Goal: Task Accomplishment & Management: Manage account settings

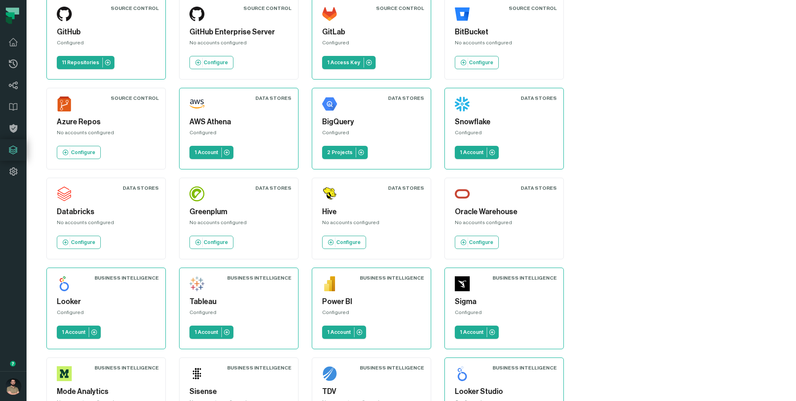
scroll to position [93, 0]
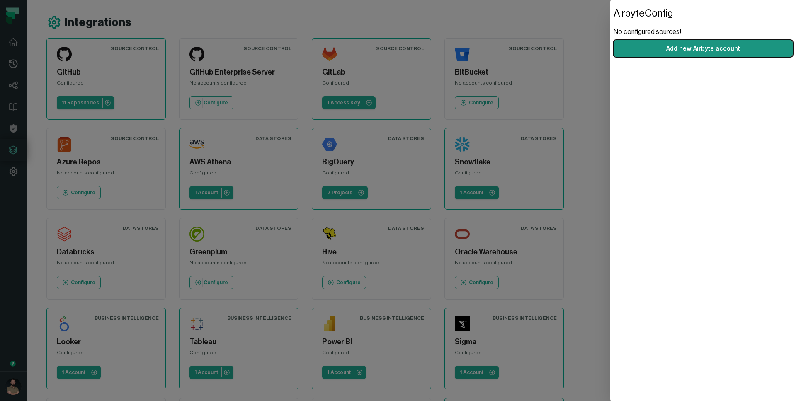
click at [646, 51] on link "Add new Airbyte account" at bounding box center [703, 48] width 179 height 17
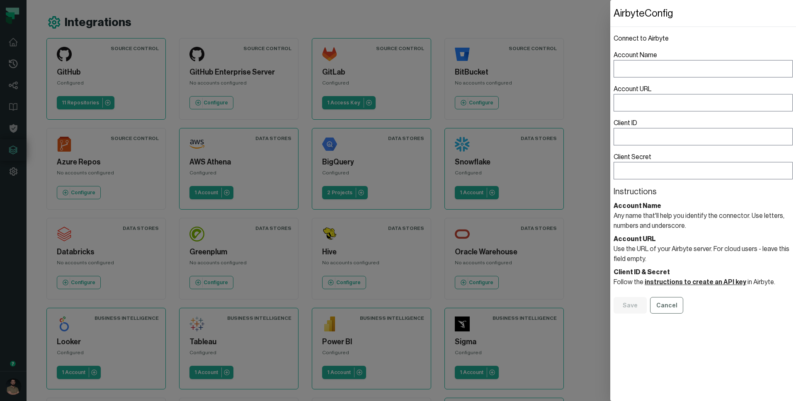
click at [741, 19] on header "Airbyte Config" at bounding box center [703, 13] width 186 height 27
click at [665, 301] on button "Cancel" at bounding box center [666, 305] width 33 height 17
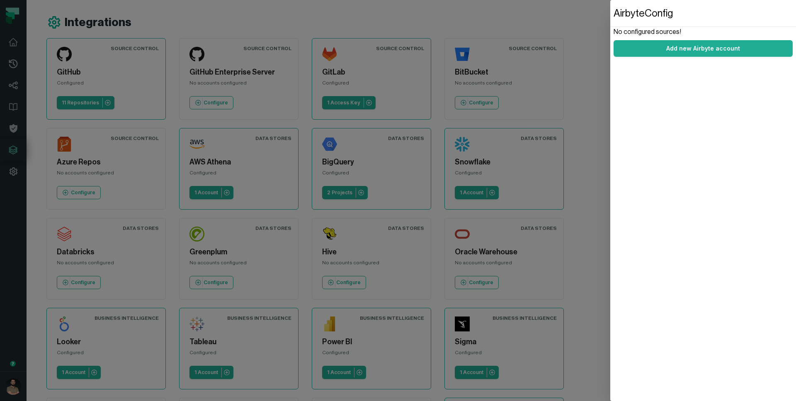
click at [610, 14] on dialog "Airbyte Config No configured sources! Add new Airbyte account" at bounding box center [703, 200] width 186 height 401
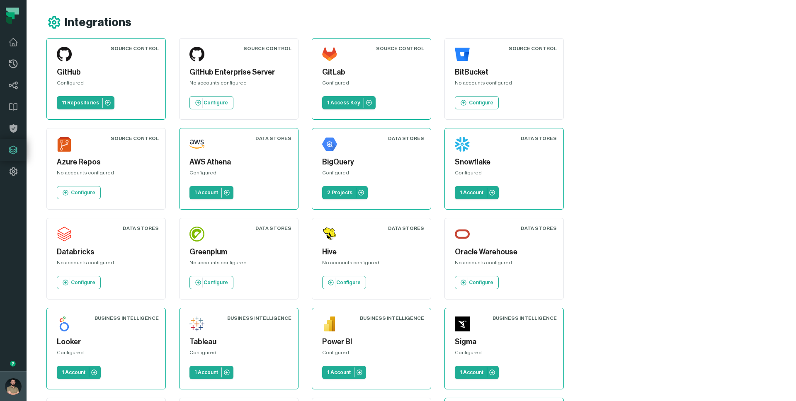
click at [3, 394] on button "Norayr Gevorgyan (Foundational Data) norayr@foundational.io" at bounding box center [13, 387] width 27 height 30
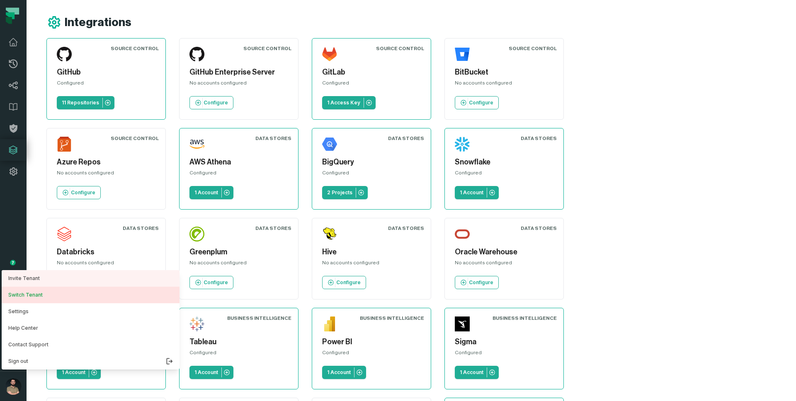
click at [38, 291] on button "Switch Tenant" at bounding box center [91, 295] width 178 height 17
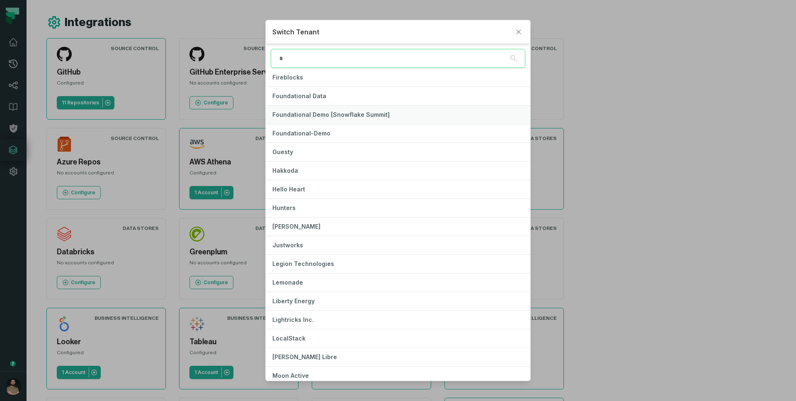
scroll to position [236, 0]
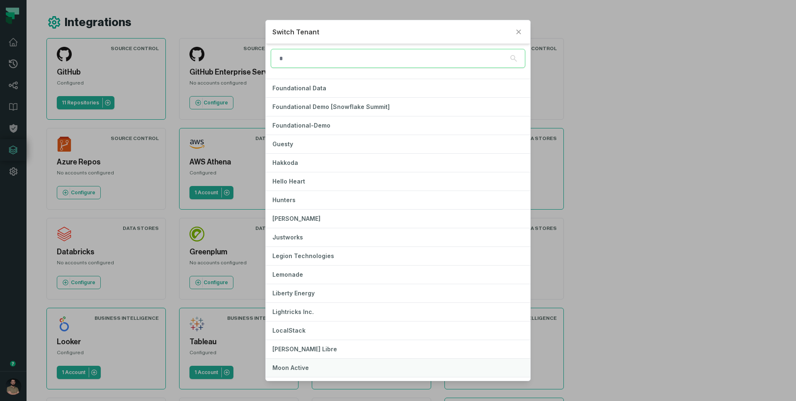
click at [323, 369] on button "Moon Active" at bounding box center [398, 368] width 265 height 18
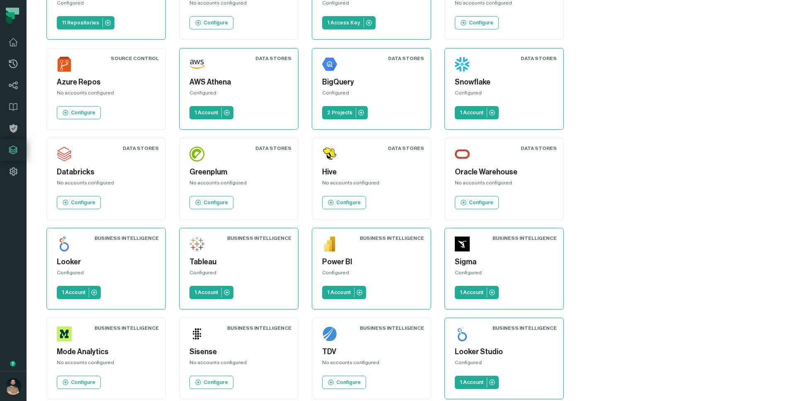
scroll to position [93, 0]
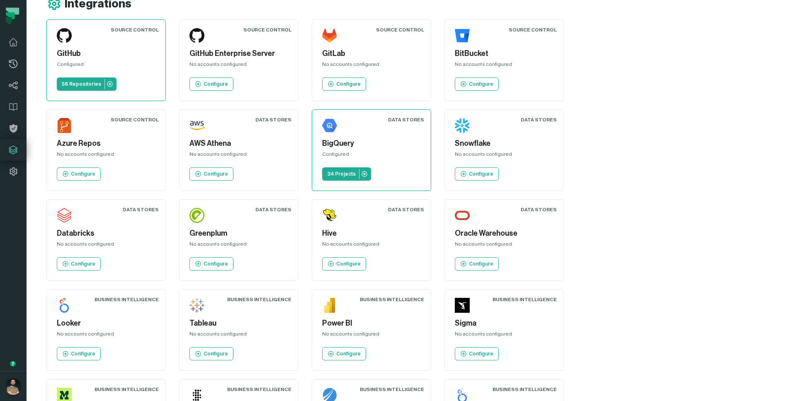
scroll to position [93, 0]
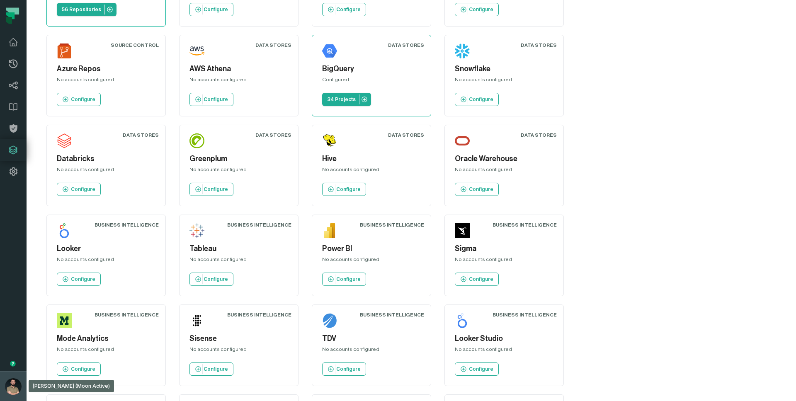
click at [3, 384] on button "Norayr Gevorgyan (Moon Active) norayr@foundational.io" at bounding box center [13, 387] width 27 height 30
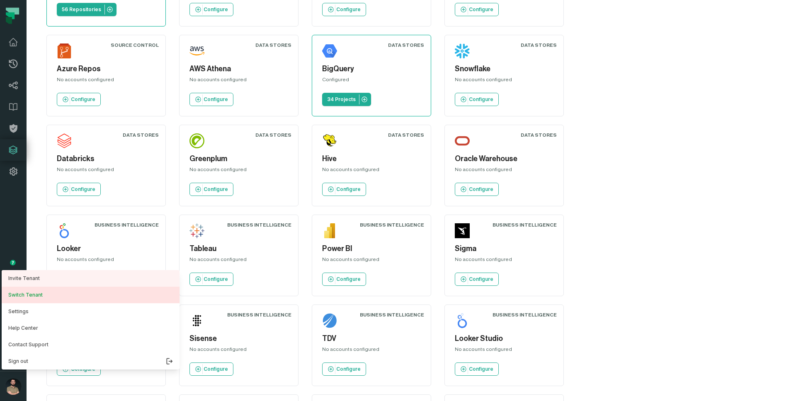
click at [73, 296] on button "Switch Tenant" at bounding box center [91, 295] width 178 height 17
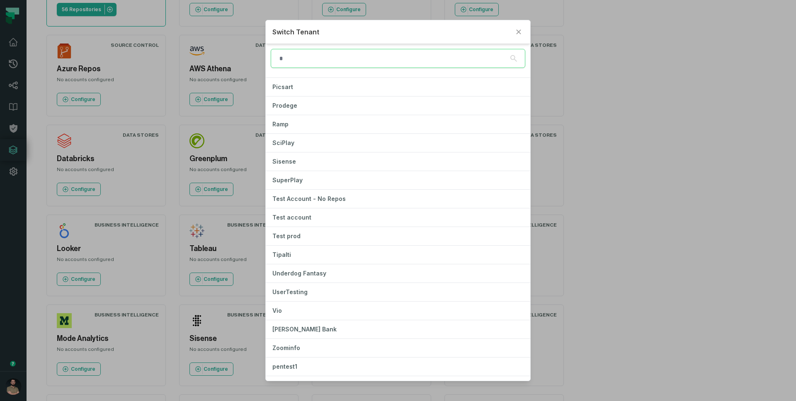
scroll to position [606, 0]
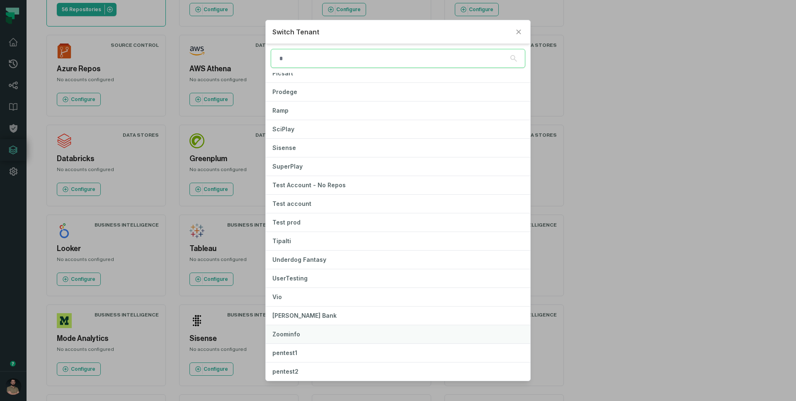
click at [311, 330] on button "Zoominfo" at bounding box center [398, 335] width 265 height 18
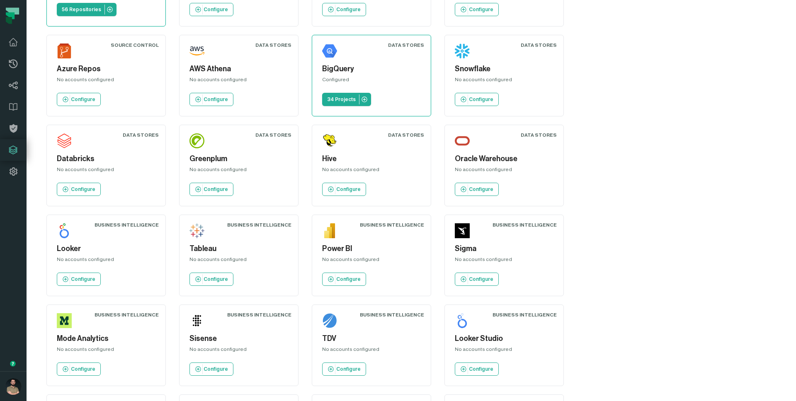
click at [662, 208] on div "Source Control GitHub Configured 56 Repositories Source Control GitHub Enterpri…" at bounding box center [353, 211] width 615 height 532
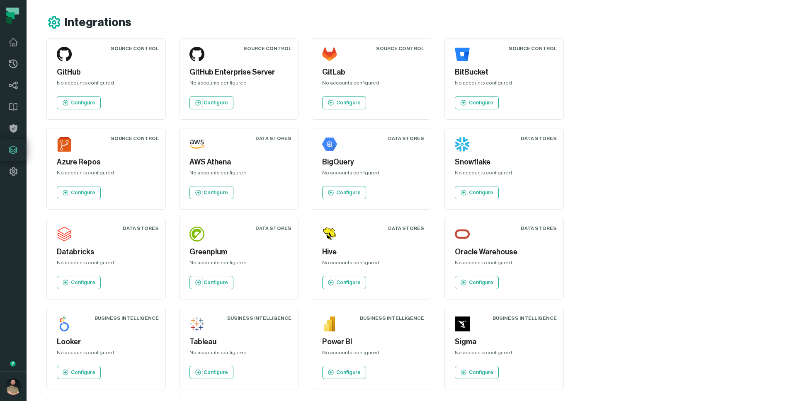
scroll to position [93, 0]
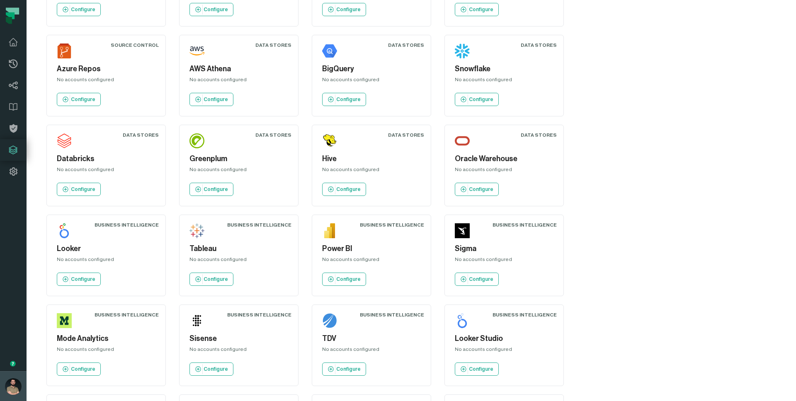
click at [10, 382] on img "button" at bounding box center [13, 387] width 17 height 17
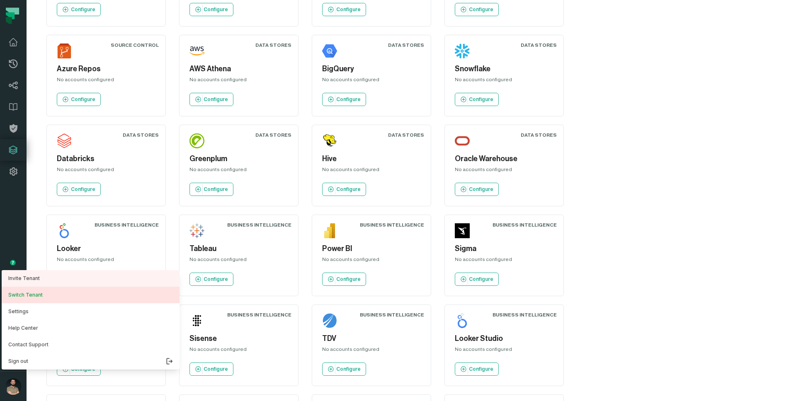
click at [52, 289] on button "Switch Tenant" at bounding box center [91, 295] width 178 height 17
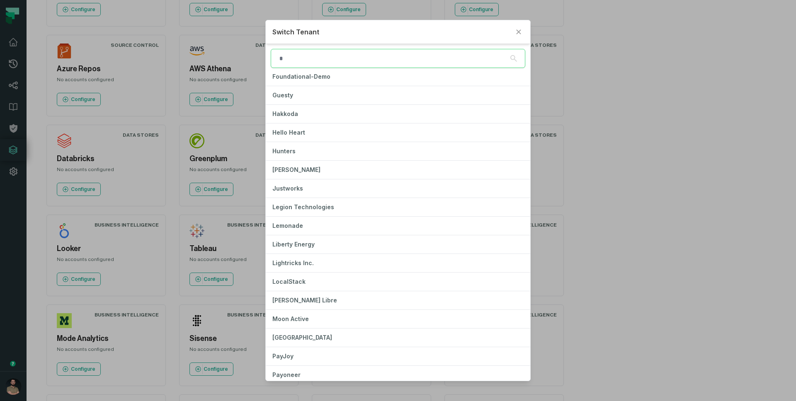
scroll to position [288, 0]
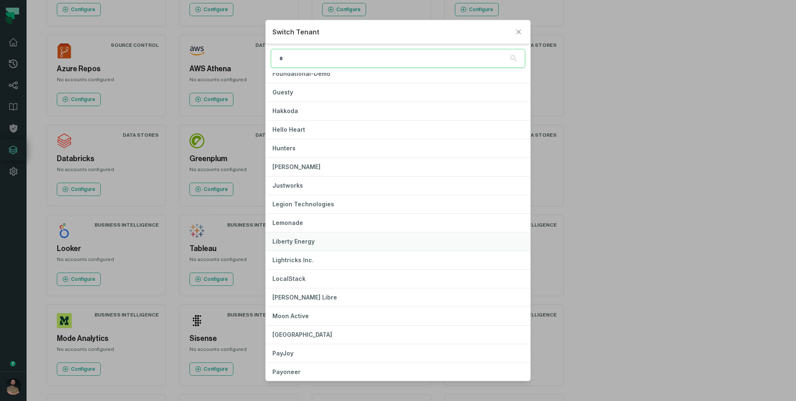
click at [349, 241] on button "Liberty Energy" at bounding box center [398, 242] width 265 height 18
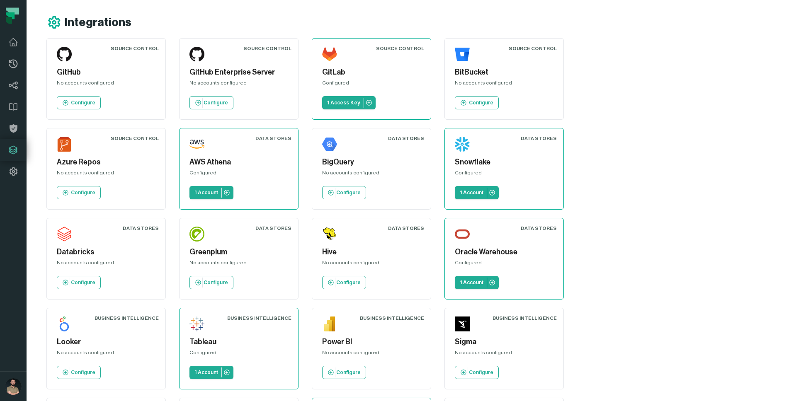
scroll to position [93, 0]
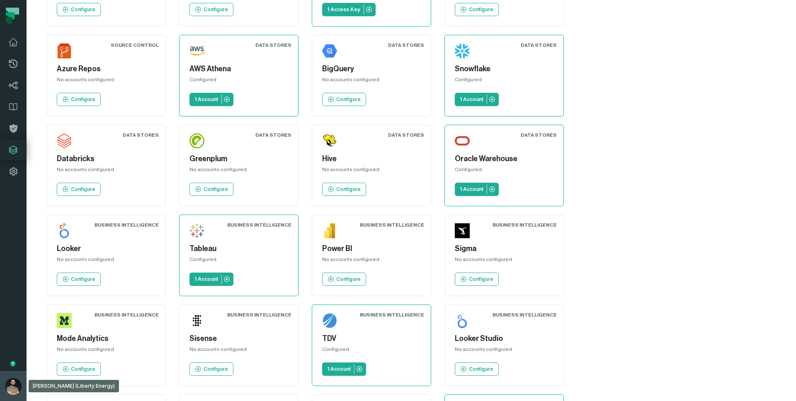
click at [2, 387] on button "Norayr Gevorgyan (Liberty Energy) norayr@foundational.io" at bounding box center [13, 387] width 27 height 30
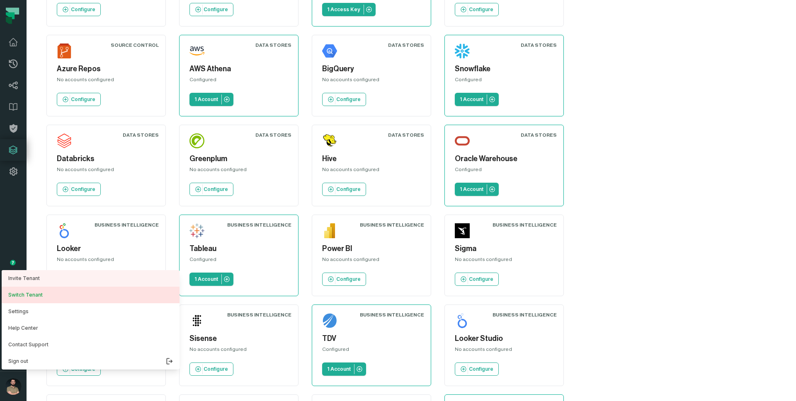
click at [55, 298] on button "Switch Tenant" at bounding box center [91, 295] width 178 height 17
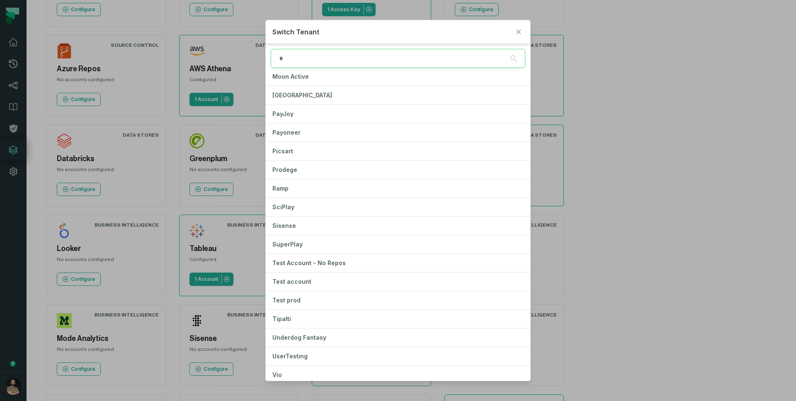
scroll to position [606, 0]
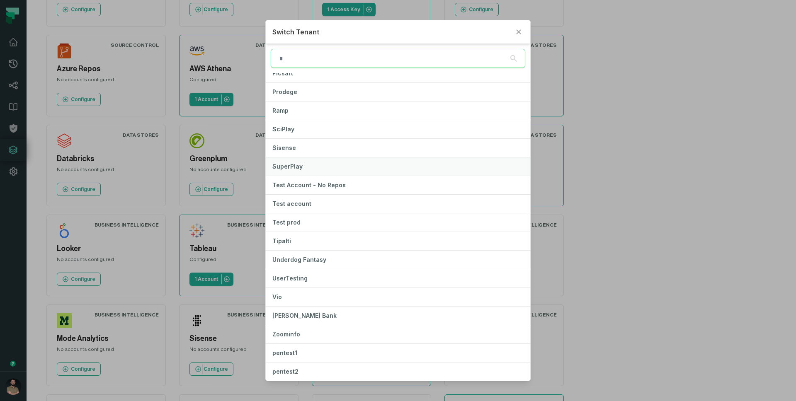
click at [335, 167] on button "SuperPlay" at bounding box center [398, 167] width 265 height 18
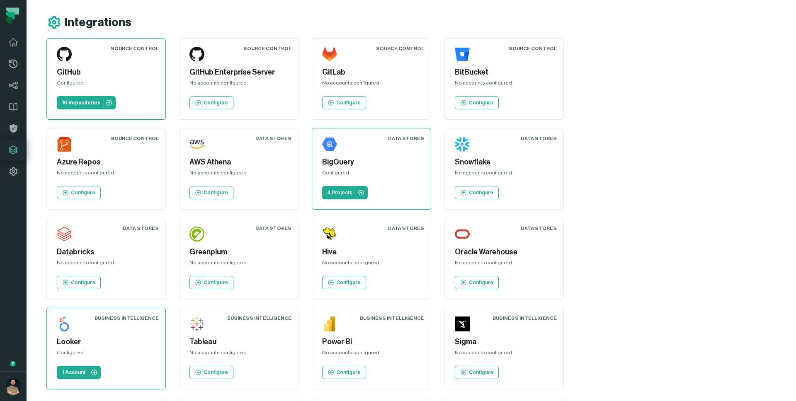
scroll to position [93, 0]
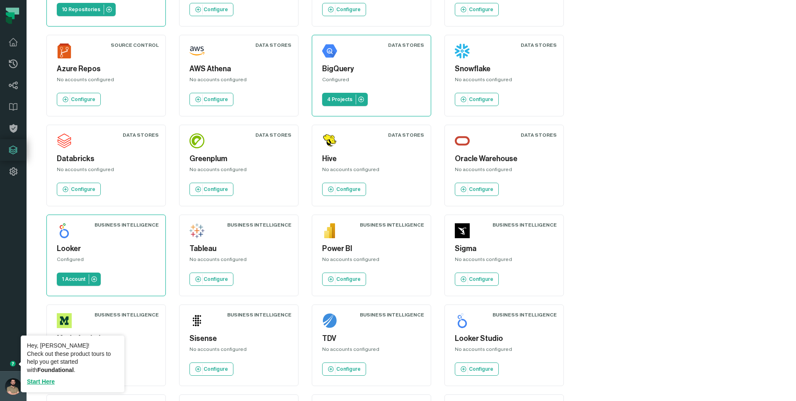
click at [7, 381] on button "Norayr Gevorgyan (SuperPlay) norayr@foundational.io" at bounding box center [13, 387] width 27 height 30
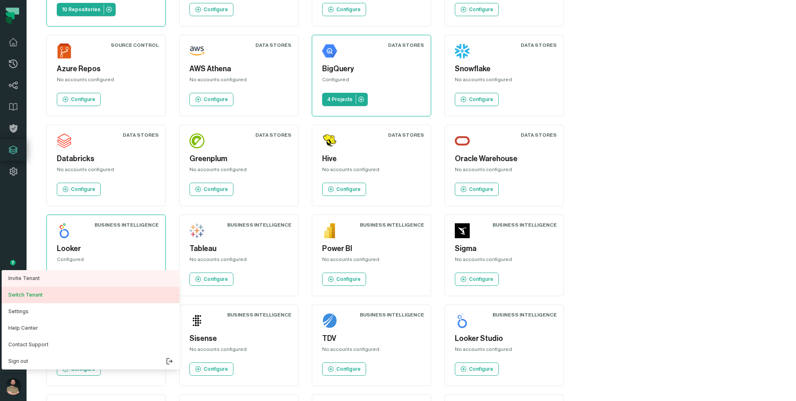
click at [61, 294] on button "Switch Tenant" at bounding box center [91, 295] width 178 height 17
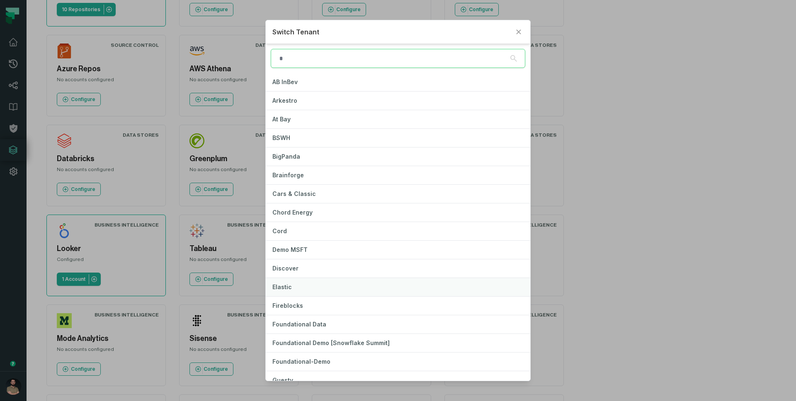
click at [350, 285] on button "Elastic" at bounding box center [398, 287] width 265 height 18
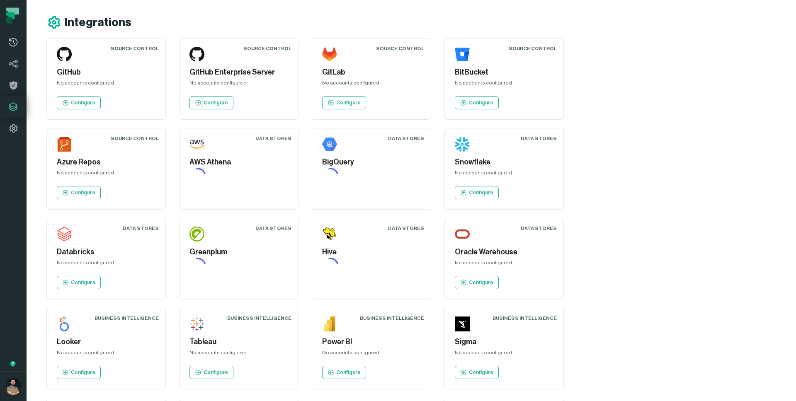
scroll to position [93, 0]
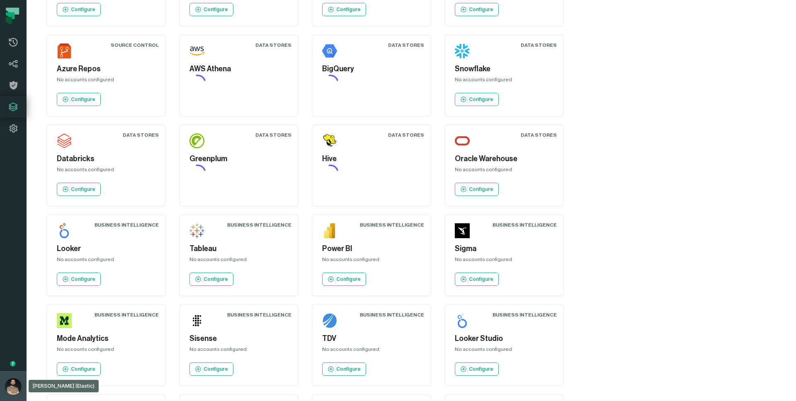
click at [16, 383] on img "button" at bounding box center [13, 387] width 17 height 17
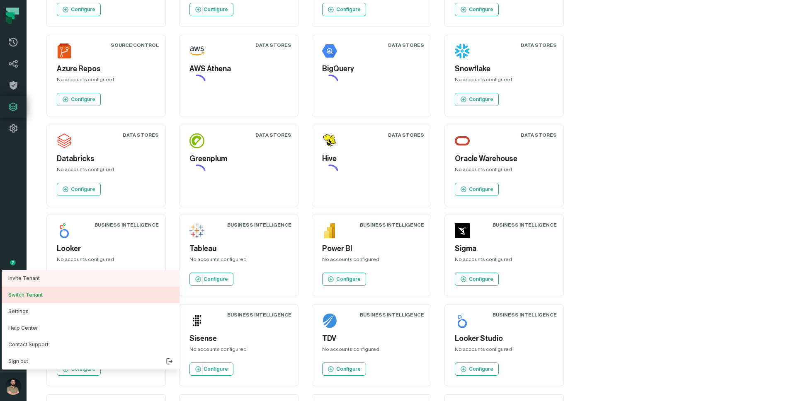
click at [57, 296] on button "Switch Tenant" at bounding box center [91, 295] width 178 height 17
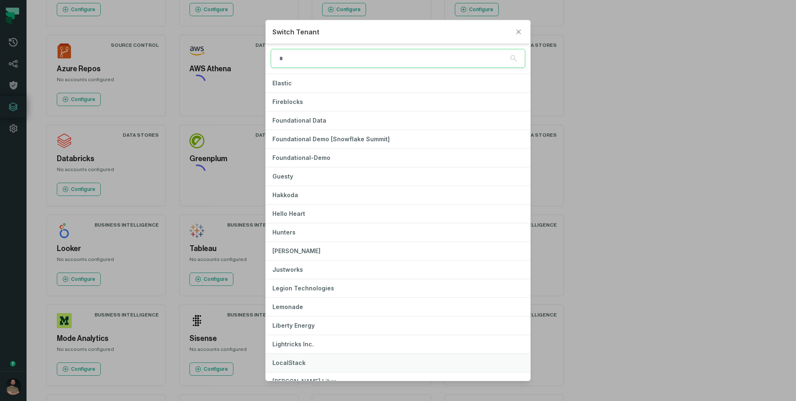
scroll to position [192, 0]
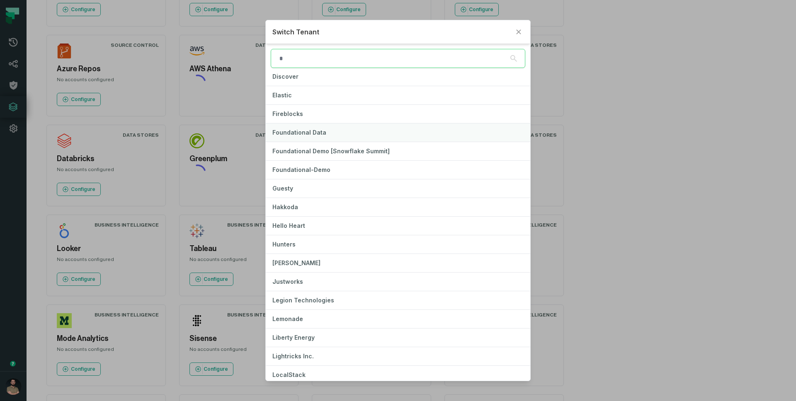
click at [339, 125] on button "Foundational Data" at bounding box center [398, 133] width 265 height 18
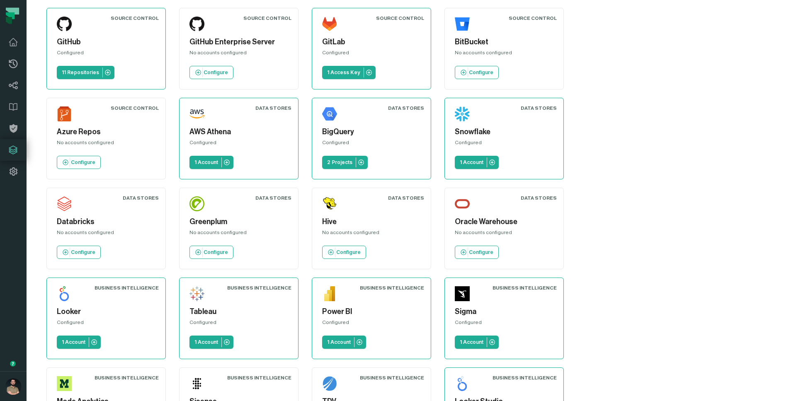
scroll to position [93, 0]
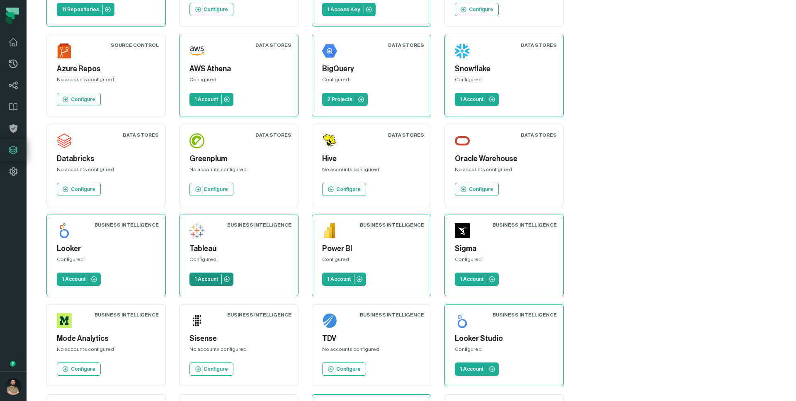
click at [233, 273] on link "1 Account" at bounding box center [211, 279] width 44 height 13
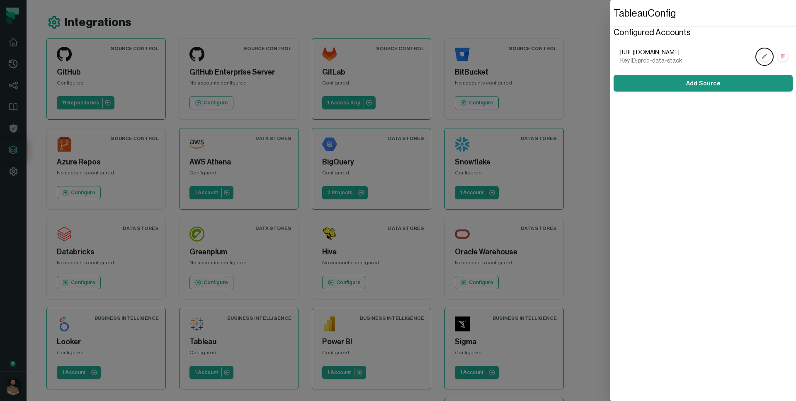
click at [633, 85] on link "Add Source" at bounding box center [703, 83] width 179 height 17
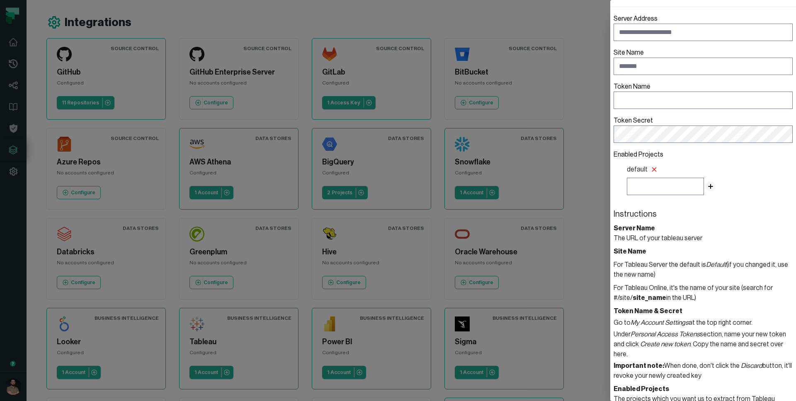
scroll to position [56, 0]
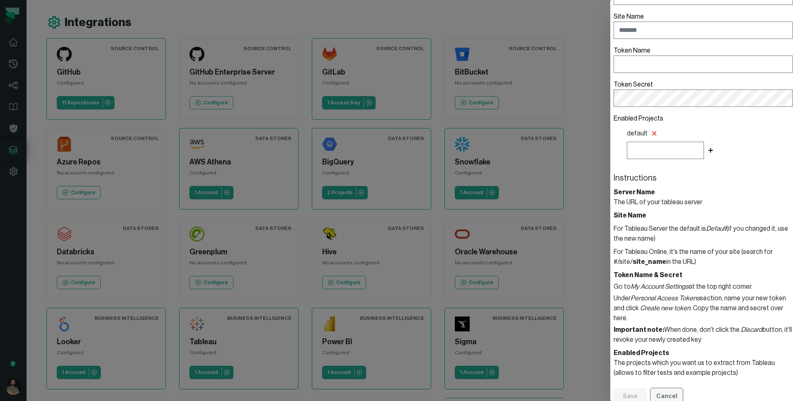
click at [675, 388] on button "Cancel" at bounding box center [666, 396] width 33 height 17
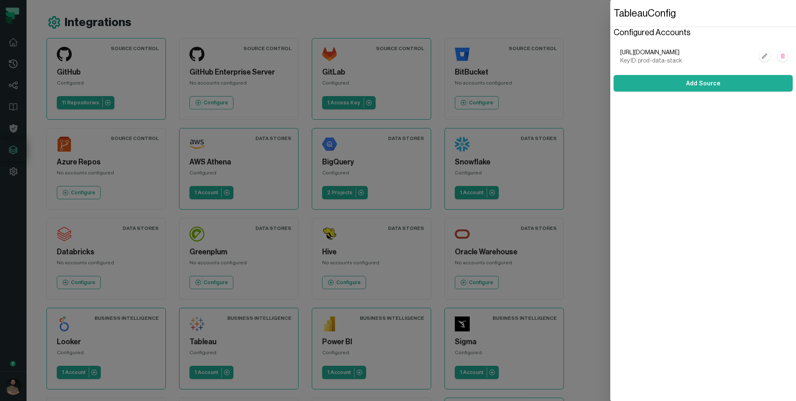
click at [610, 144] on dialog "Tableau Config Configured Accounts [URL][DOMAIN_NAME] Key ID: prod-data-stack A…" at bounding box center [703, 200] width 186 height 401
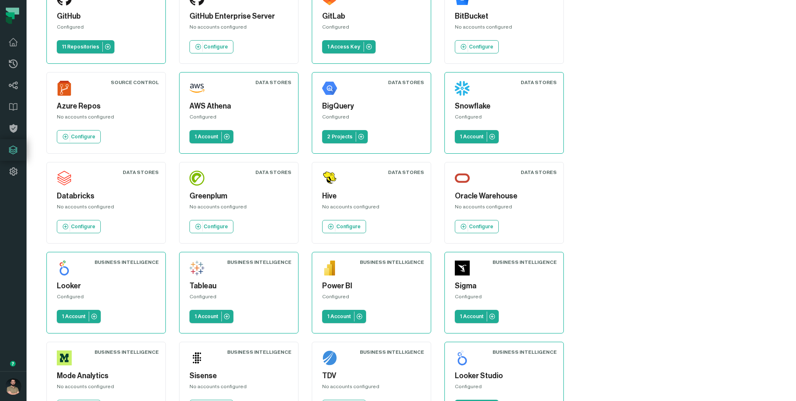
scroll to position [93, 0]
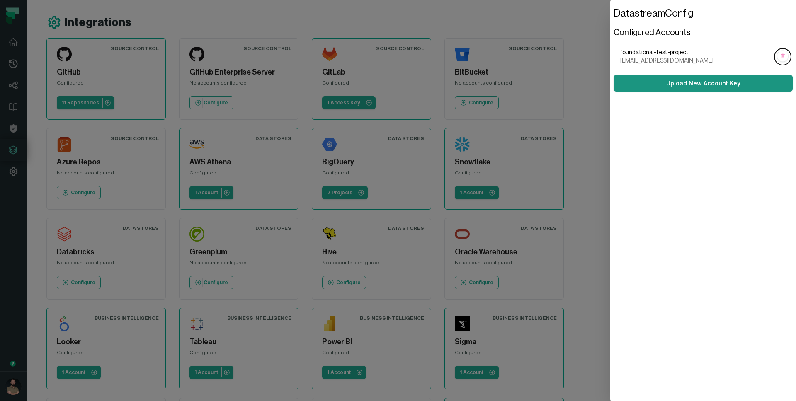
click at [657, 92] on link "Upload New Account Key" at bounding box center [703, 83] width 179 height 17
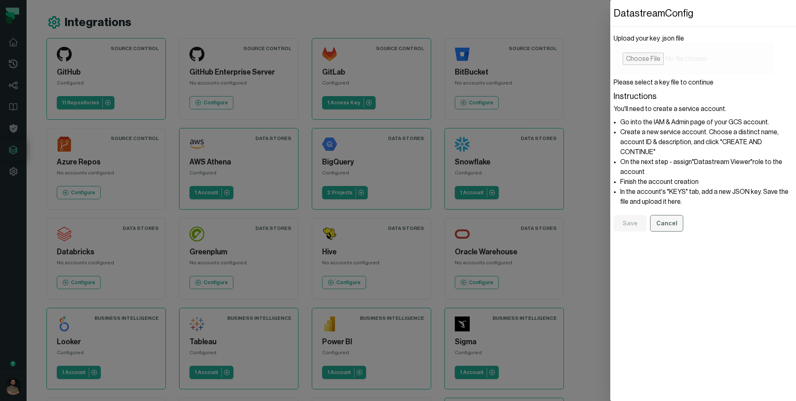
click at [657, 220] on button "Cancel" at bounding box center [666, 223] width 33 height 17
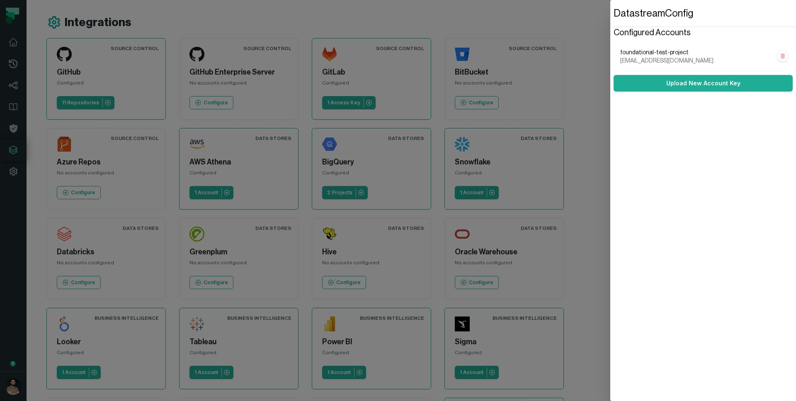
click at [610, 209] on dialog "Datastream Config Configured Accounts foundational-test-project datastream-test…" at bounding box center [703, 200] width 186 height 401
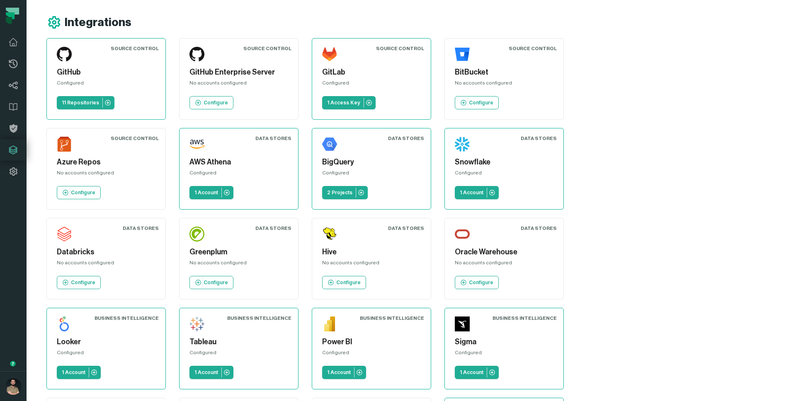
scroll to position [93, 0]
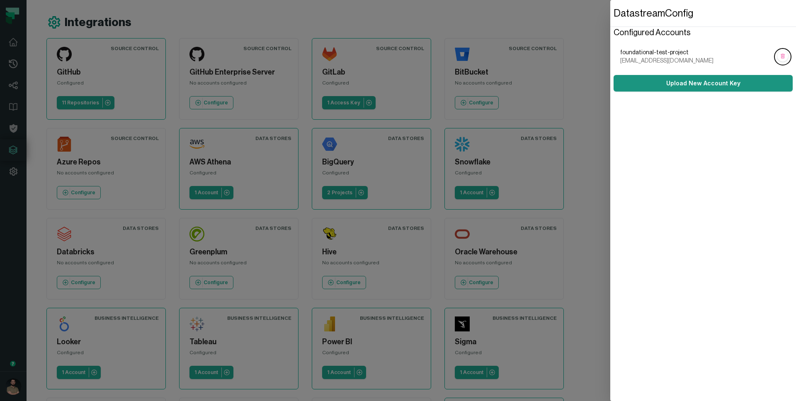
click at [656, 88] on link "Upload New Account Key" at bounding box center [703, 83] width 179 height 17
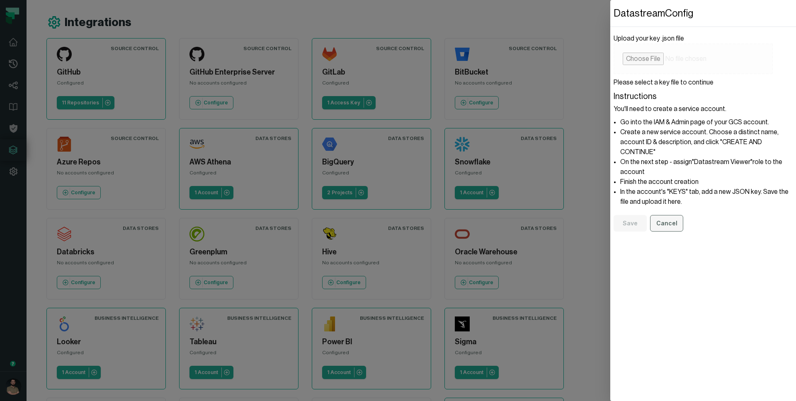
click at [668, 226] on button "Cancel" at bounding box center [666, 223] width 33 height 17
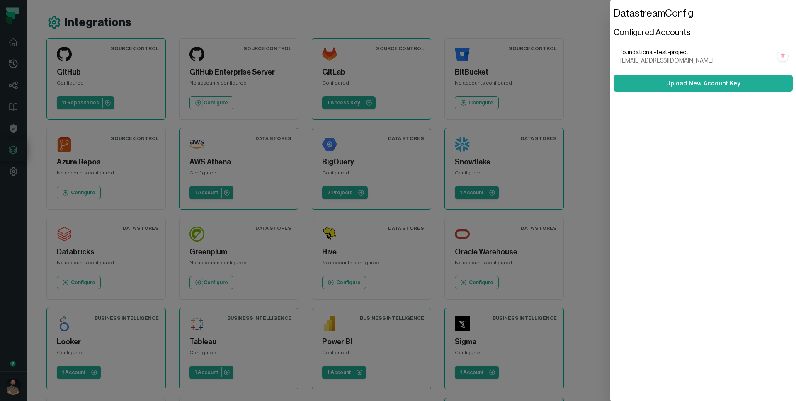
click at [610, 250] on dialog "Datastream Config Configured Accounts foundational-test-project datastream-test…" at bounding box center [703, 200] width 186 height 401
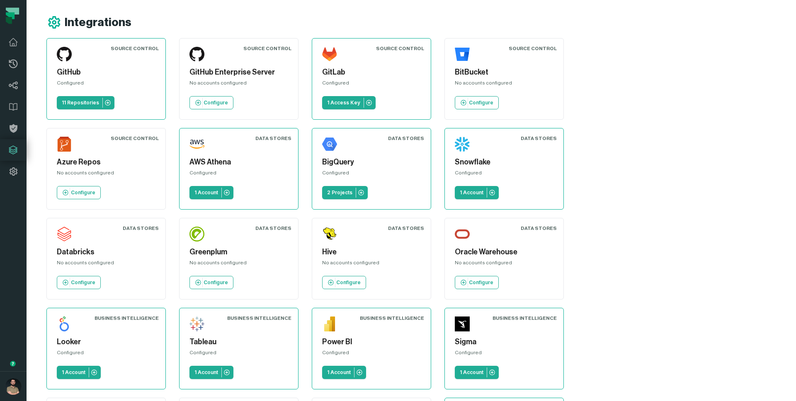
scroll to position [93, 0]
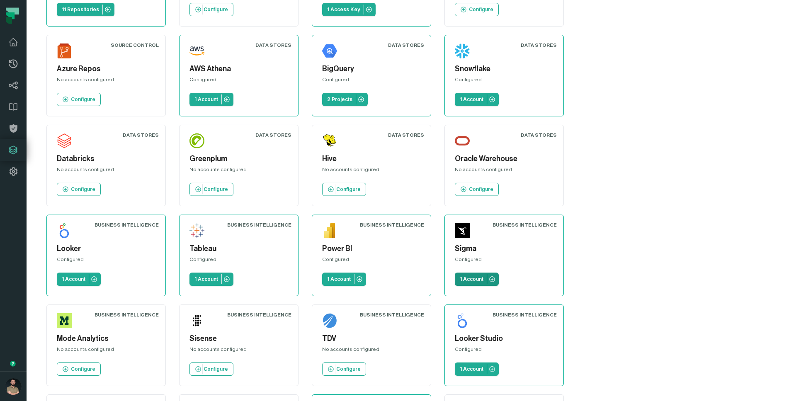
click at [460, 280] on p "1 Account" at bounding box center [472, 279] width 24 height 7
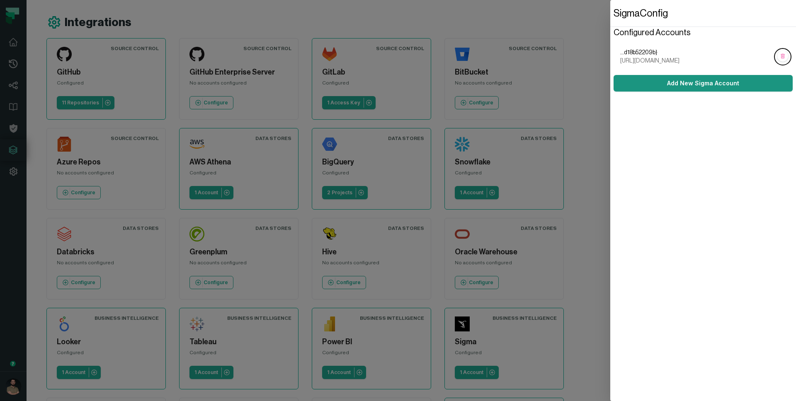
click at [658, 85] on link "Add New Sigma Account" at bounding box center [703, 83] width 179 height 17
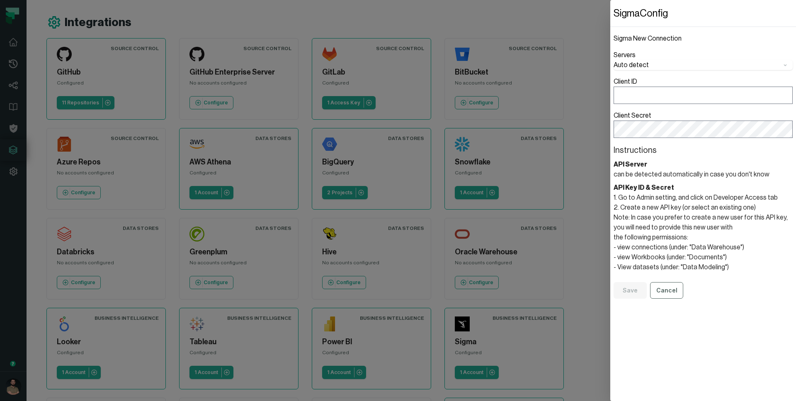
click at [654, 66] on button "Auto detect" at bounding box center [703, 65] width 179 height 10
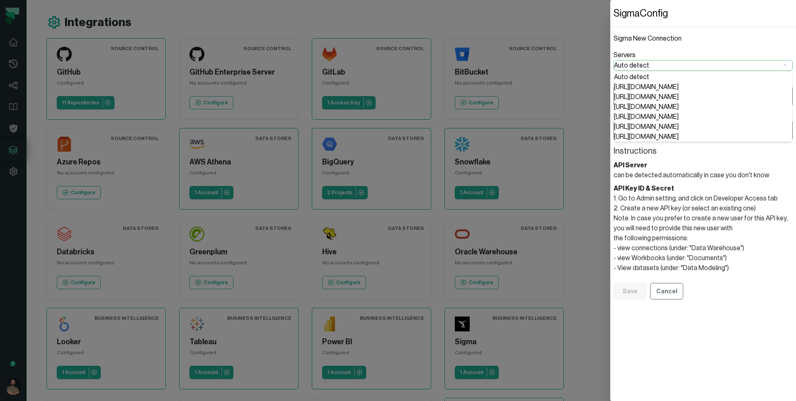
click at [654, 66] on button "Auto detect" at bounding box center [703, 66] width 178 height 10
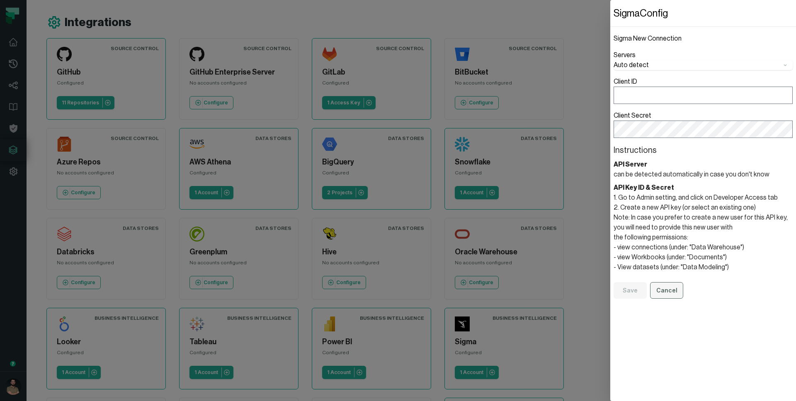
click at [665, 292] on button "Cancel" at bounding box center [666, 290] width 33 height 17
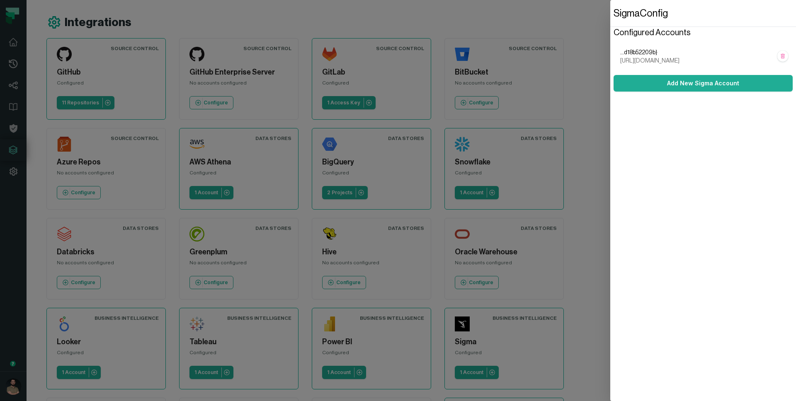
click at [610, 276] on dialog "Sigma Config Configured Accounts ...d18b52209b} https://aws-api.sigmacomputing.…" at bounding box center [703, 200] width 186 height 401
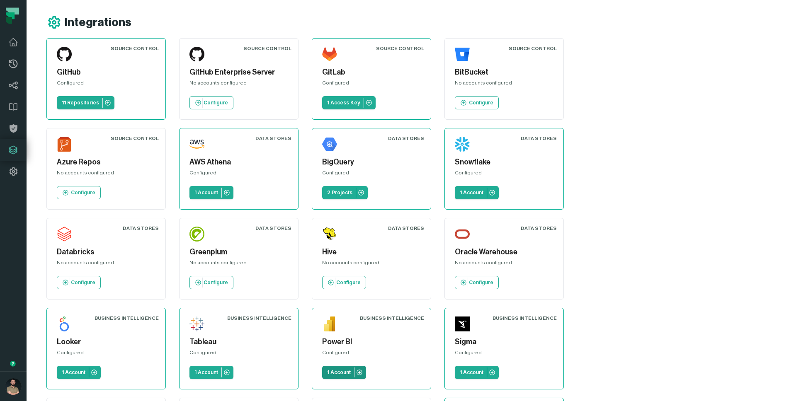
click at [351, 369] on p "1 Account" at bounding box center [339, 372] width 24 height 7
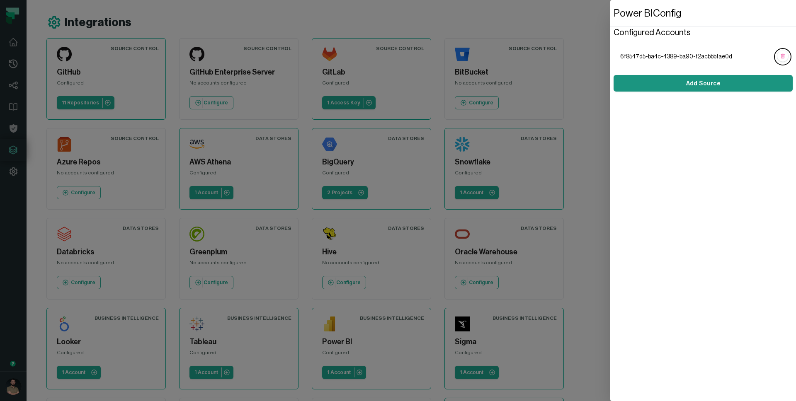
click at [662, 86] on link "Add Source" at bounding box center [703, 83] width 179 height 17
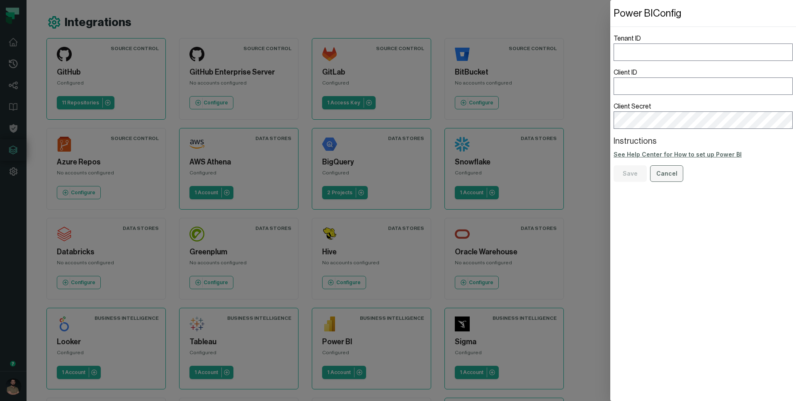
click at [657, 172] on button "Cancel" at bounding box center [666, 173] width 33 height 17
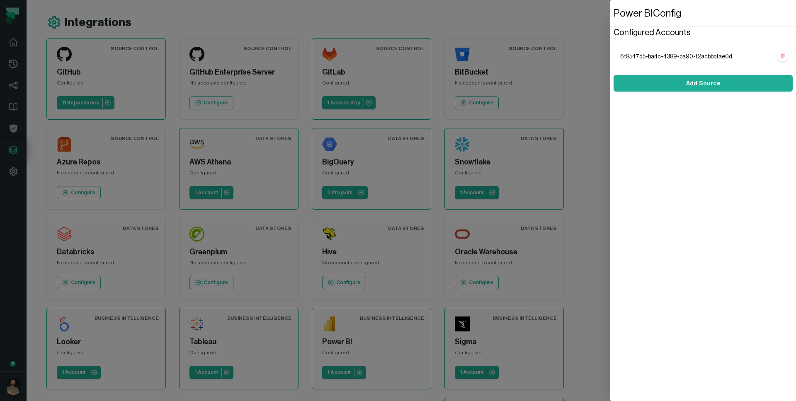
click at [682, 57] on span "6f8547d5-ba4c-4389-ba90-f2acbbbfae0d" at bounding box center [696, 57] width 153 height 8
click at [610, 158] on dialog "Power BI Config Configured Accounts 6f8547d5-ba4c-4389-ba90-f2acbbbfae0d Add So…" at bounding box center [703, 200] width 186 height 401
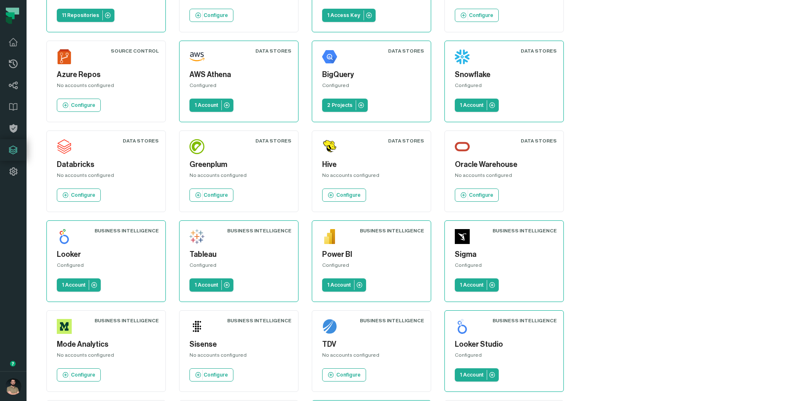
scroll to position [93, 0]
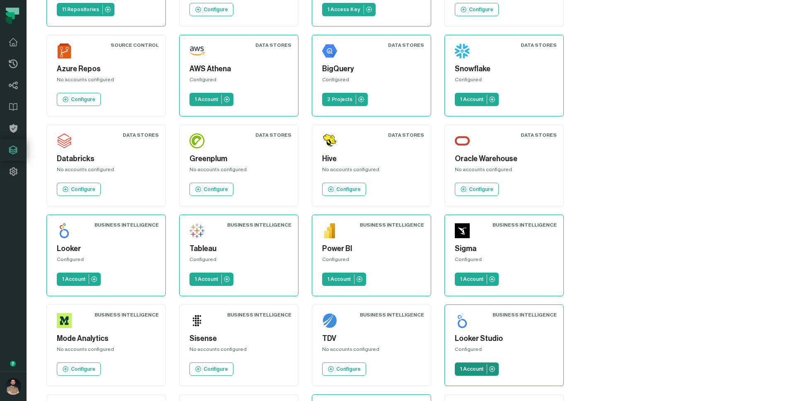
click at [483, 366] on p "1 Account" at bounding box center [472, 369] width 24 height 7
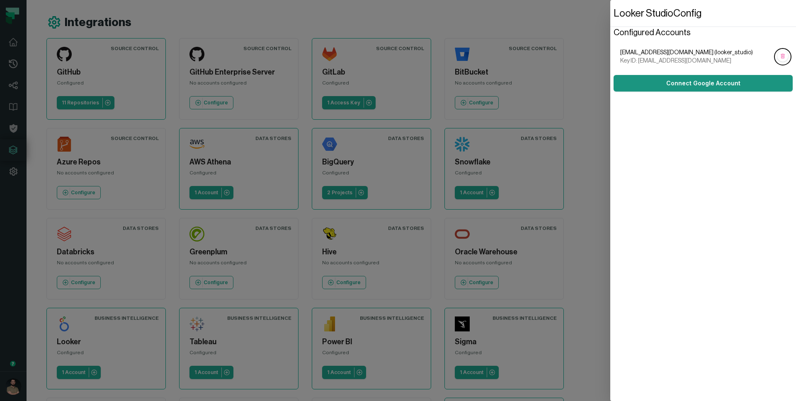
click at [688, 79] on button "Connect Google Account" at bounding box center [703, 83] width 179 height 17
click at [610, 18] on dialog "Looker Studio Config Configured Accounts omri@foundational.io (looker_studio) K…" at bounding box center [703, 200] width 186 height 401
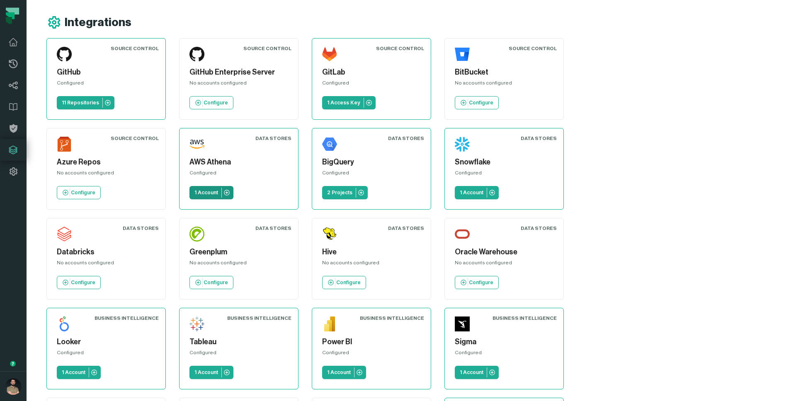
click at [194, 191] on p "1 Account" at bounding box center [206, 192] width 24 height 7
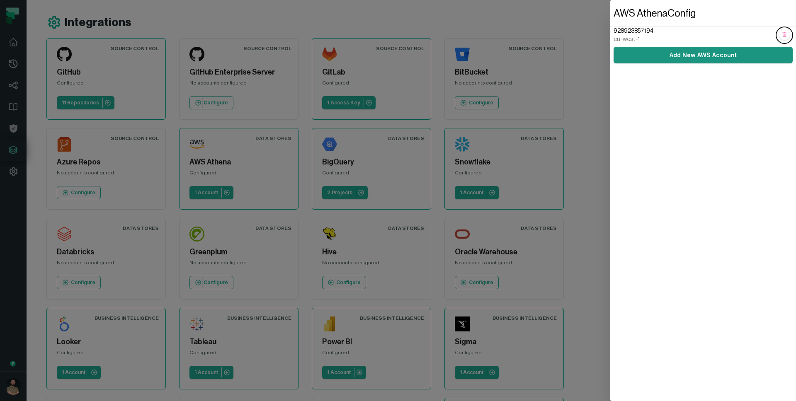
click at [675, 56] on link "Add New AWS Account" at bounding box center [703, 55] width 179 height 17
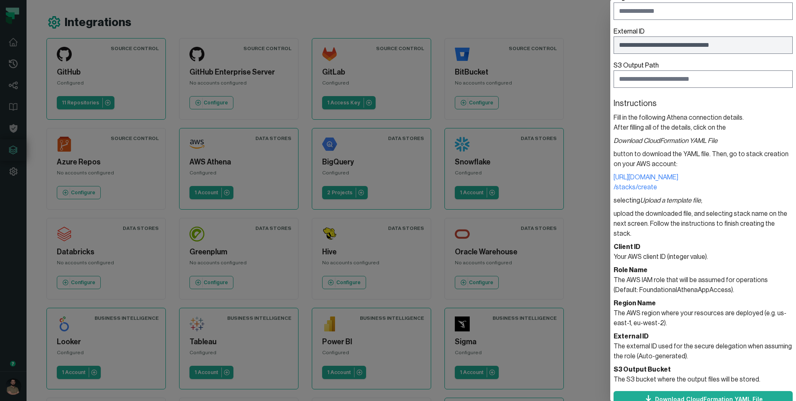
scroll to position [139, 0]
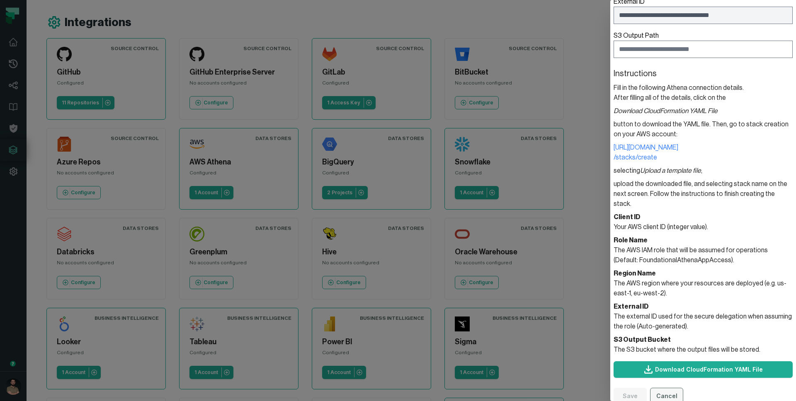
click at [661, 388] on button "Cancel" at bounding box center [666, 396] width 33 height 17
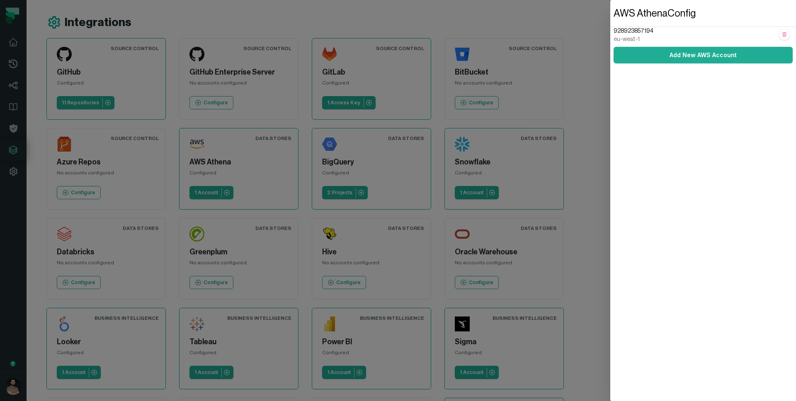
click at [610, 176] on dialog "AWS Athena Config 928923857194 eu-west-1 Add New AWS Account" at bounding box center [703, 200] width 186 height 401
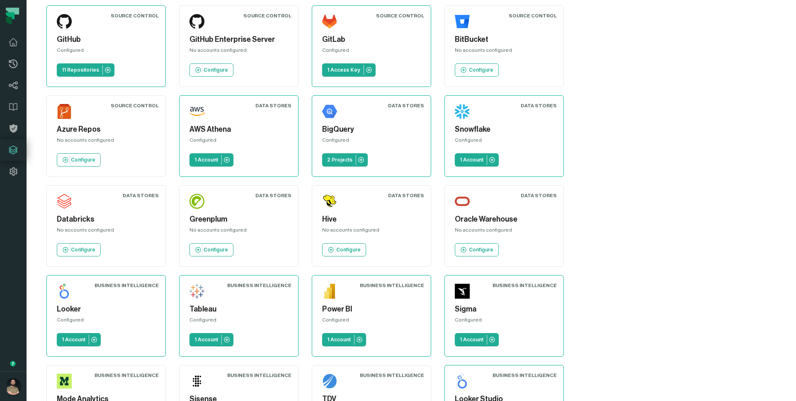
scroll to position [93, 0]
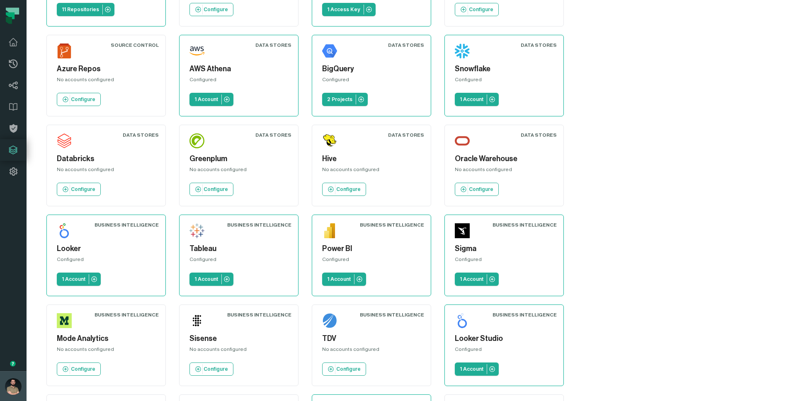
click at [18, 390] on img "button" at bounding box center [13, 387] width 17 height 17
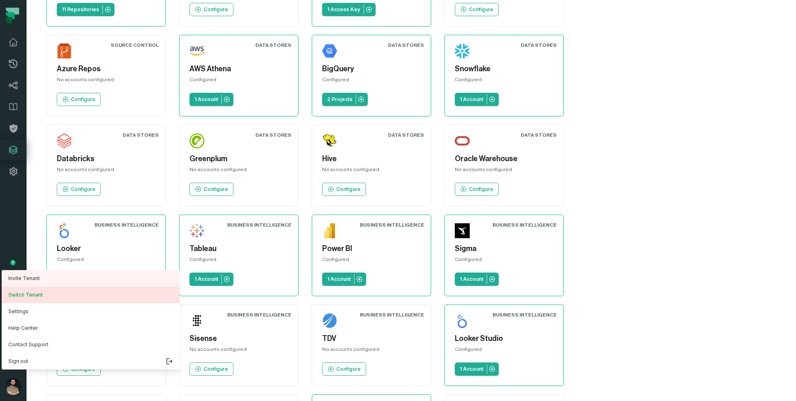
click at [44, 295] on button "Switch Tenant" at bounding box center [91, 295] width 178 height 17
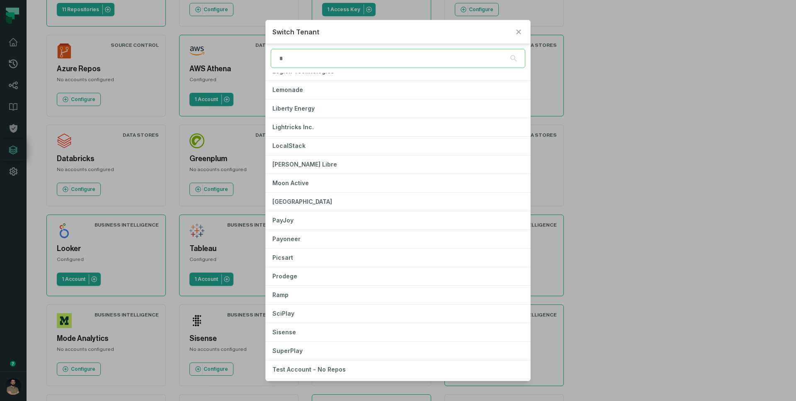
scroll to position [606, 0]
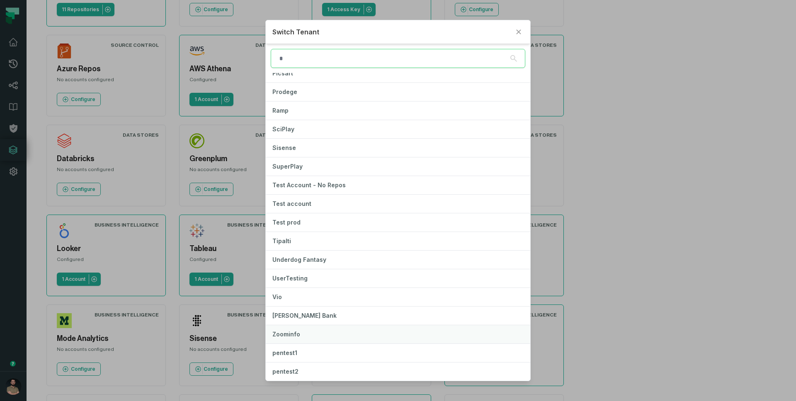
click at [316, 332] on button "Zoominfo" at bounding box center [398, 335] width 265 height 18
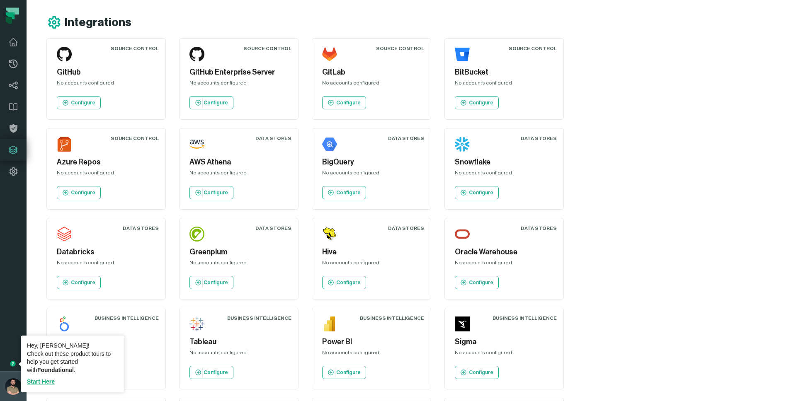
click at [10, 385] on img "button" at bounding box center [13, 387] width 17 height 17
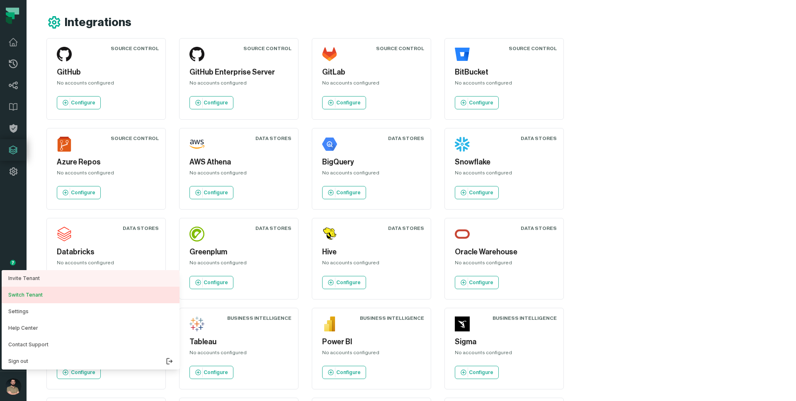
click at [58, 287] on button "Switch Tenant" at bounding box center [91, 295] width 178 height 17
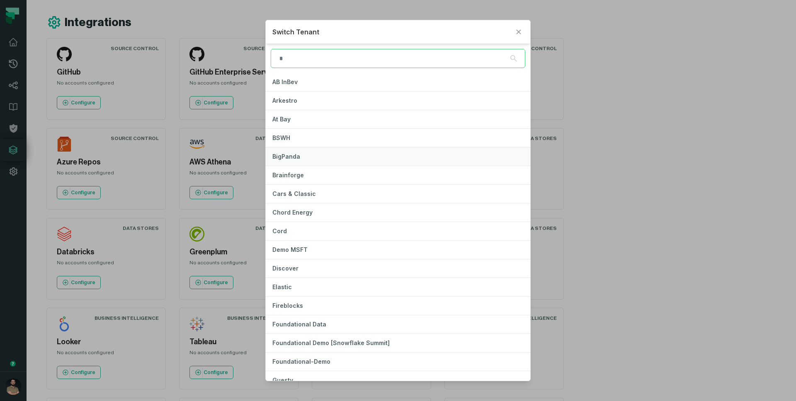
click at [326, 151] on button "BigPanda" at bounding box center [398, 157] width 265 height 18
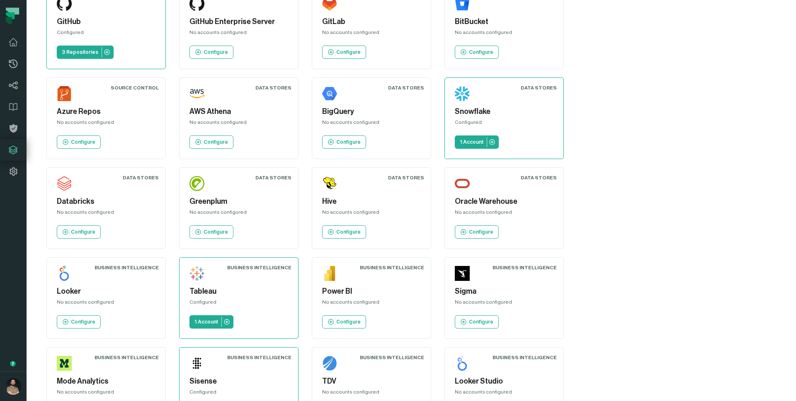
scroll to position [93, 0]
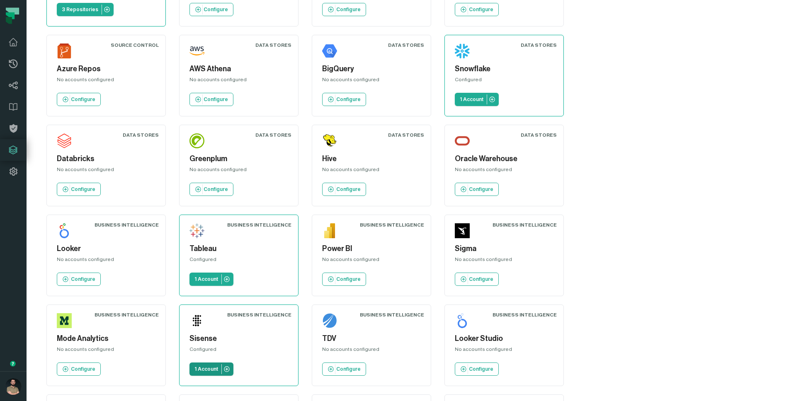
click at [218, 366] on p "1 Account" at bounding box center [206, 369] width 24 height 7
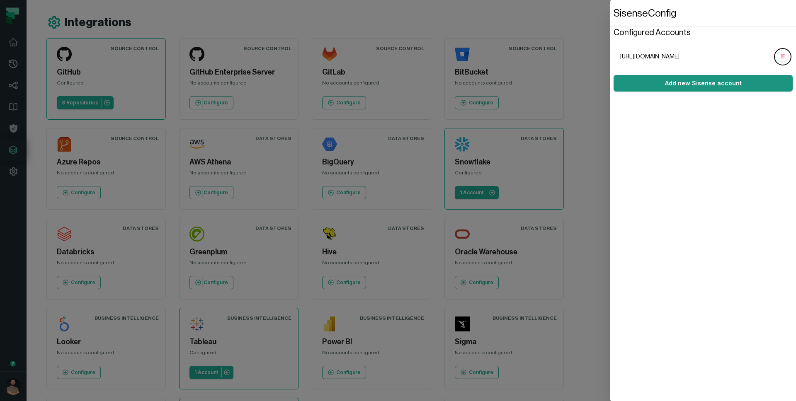
click at [679, 78] on link "Add new Sisense account" at bounding box center [703, 83] width 179 height 17
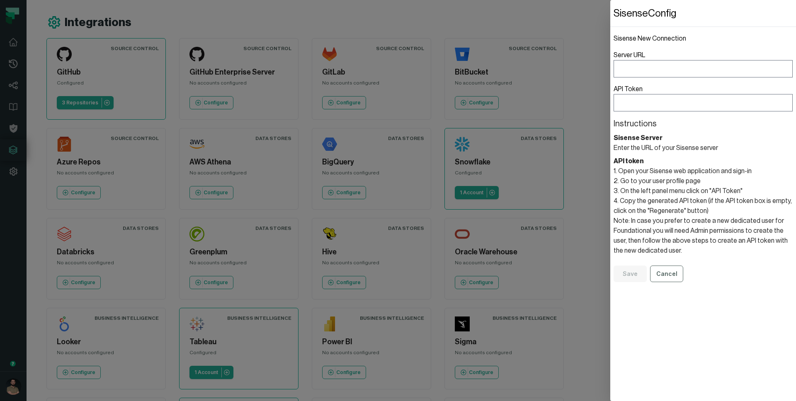
click at [661, 112] on fieldset "Sisense New Connection Server URL API Token Instructions Sisense Server Enter t…" at bounding box center [703, 158] width 179 height 249
click at [665, 100] on input "API Token" at bounding box center [703, 102] width 179 height 17
click at [672, 278] on button "Cancel" at bounding box center [666, 274] width 33 height 17
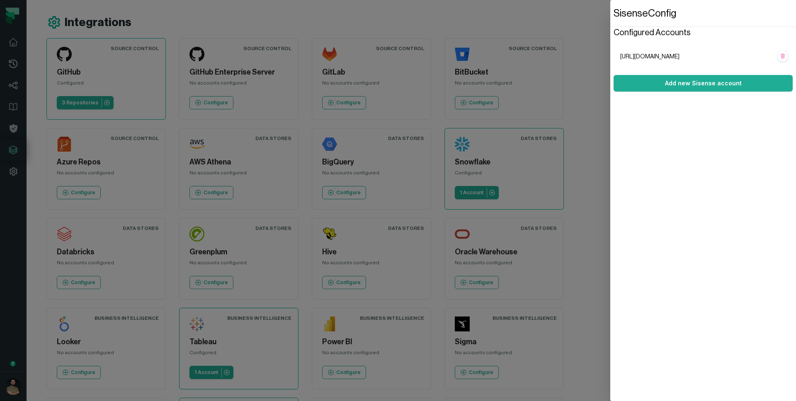
click at [760, 53] on span "[URL][DOMAIN_NAME]" at bounding box center [696, 57] width 153 height 8
click at [610, 13] on dialog "Sisense Config Configured Accounts [URL][DOMAIN_NAME] Add new Sisense account" at bounding box center [703, 200] width 186 height 401
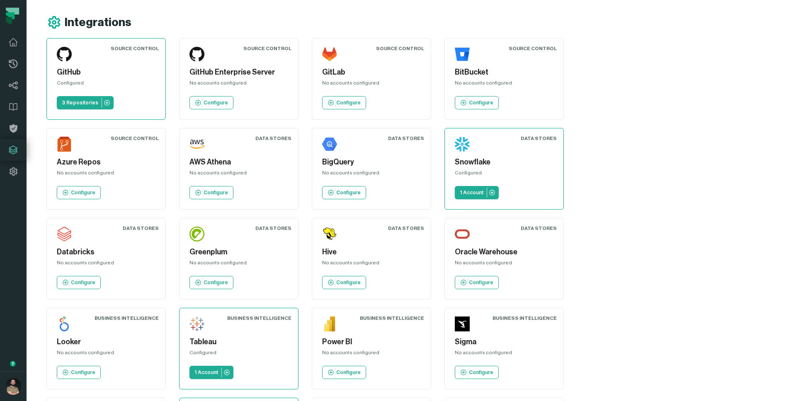
scroll to position [93, 0]
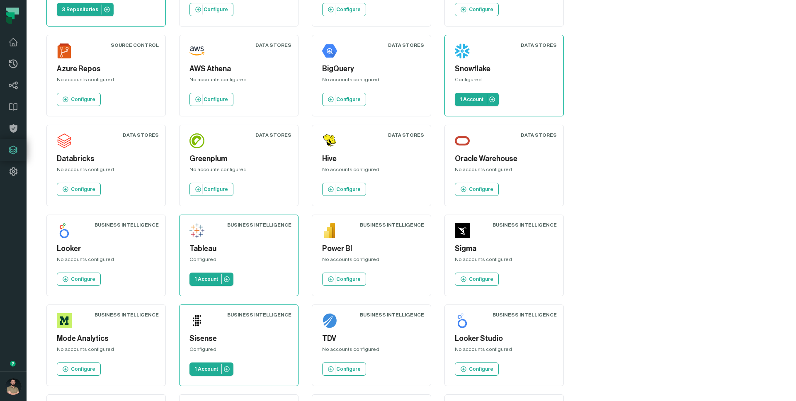
click at [590, 323] on div "Source Control GitHub Configured 3 Repositories Source Control GitHub Enterpris…" at bounding box center [353, 211] width 615 height 532
